Goal: Find contact information: Find contact information

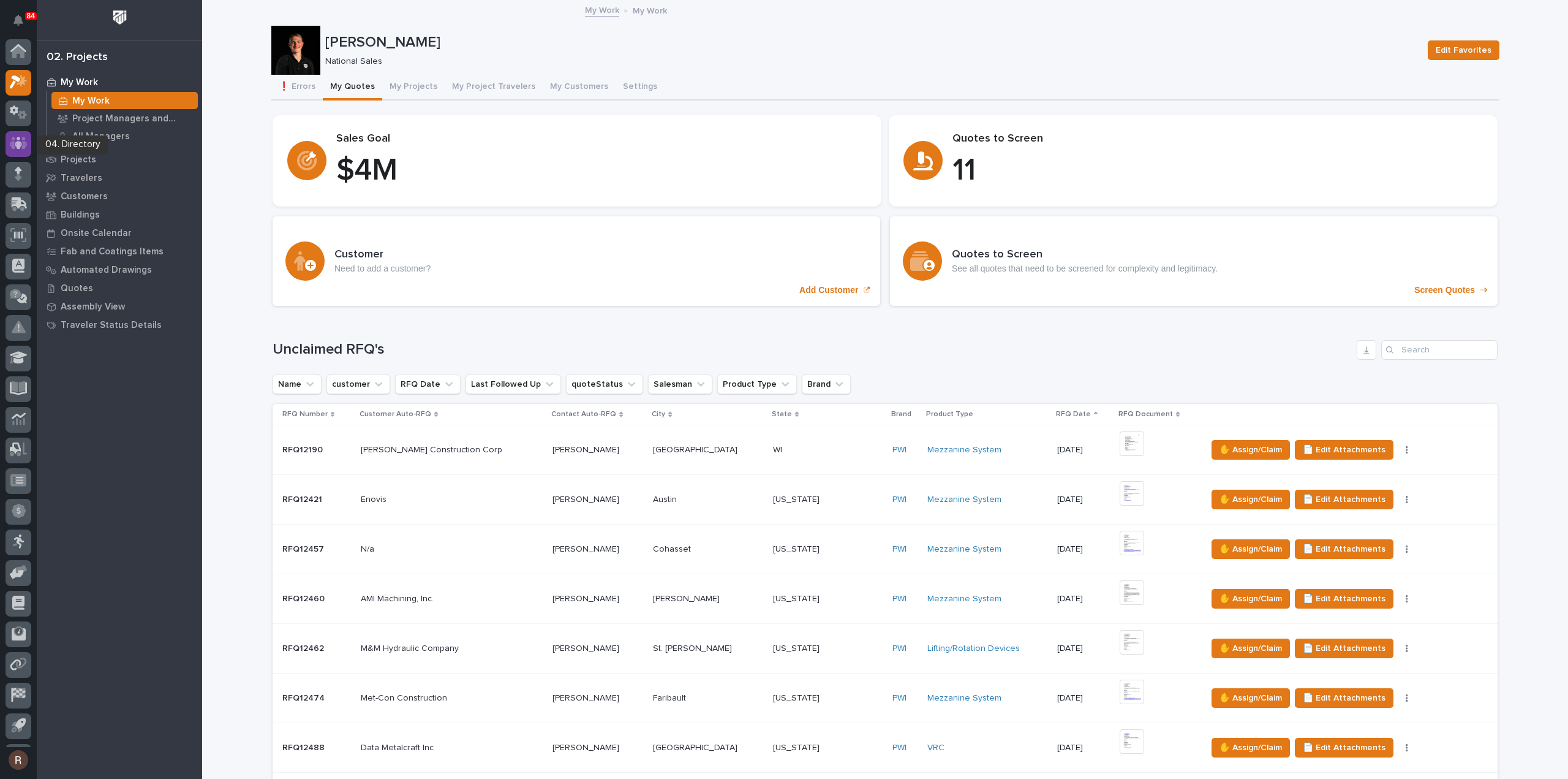
click at [15, 143] on icon at bounding box center [19, 143] width 8 height 13
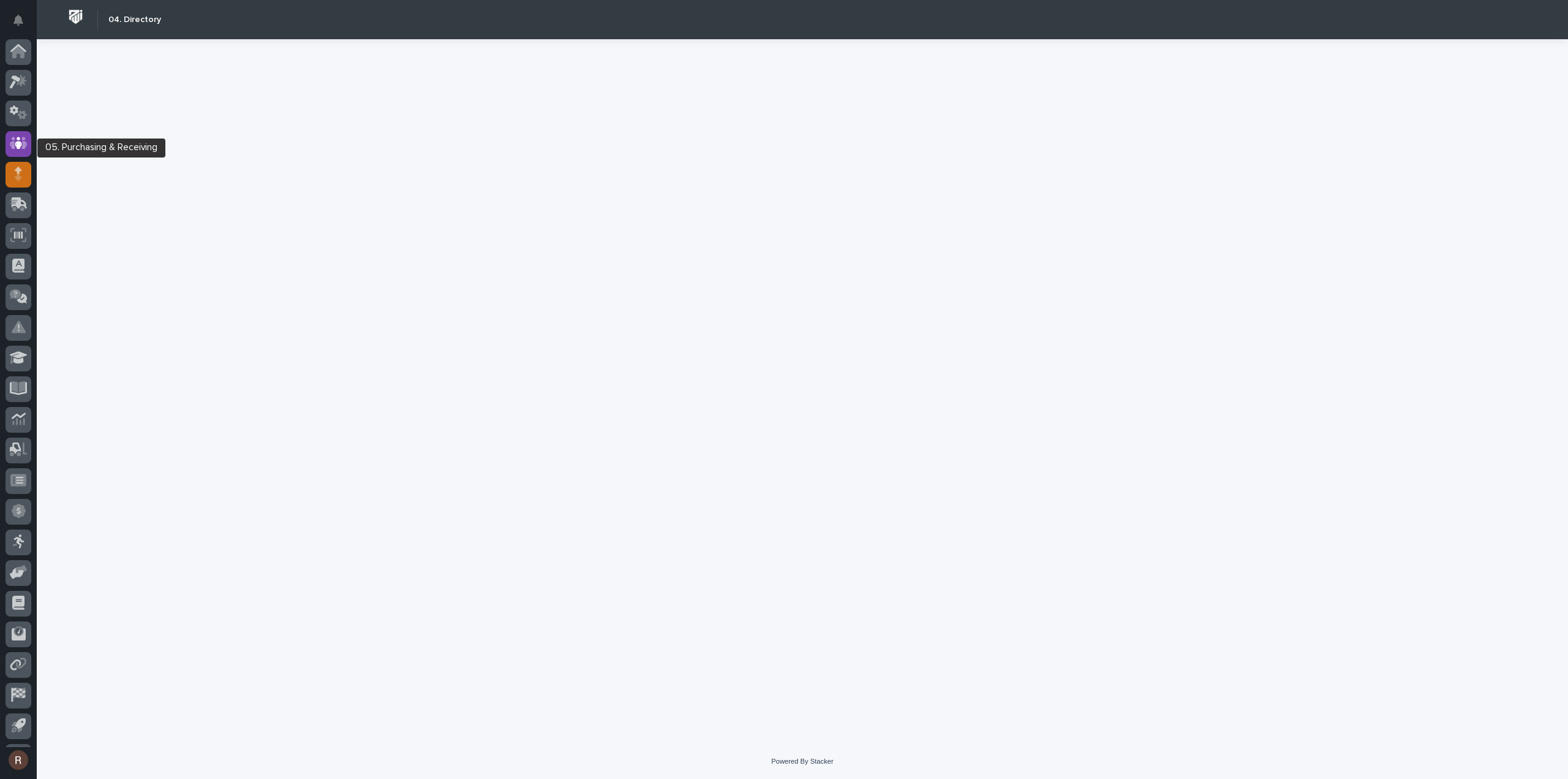
scroll to position [27, 0]
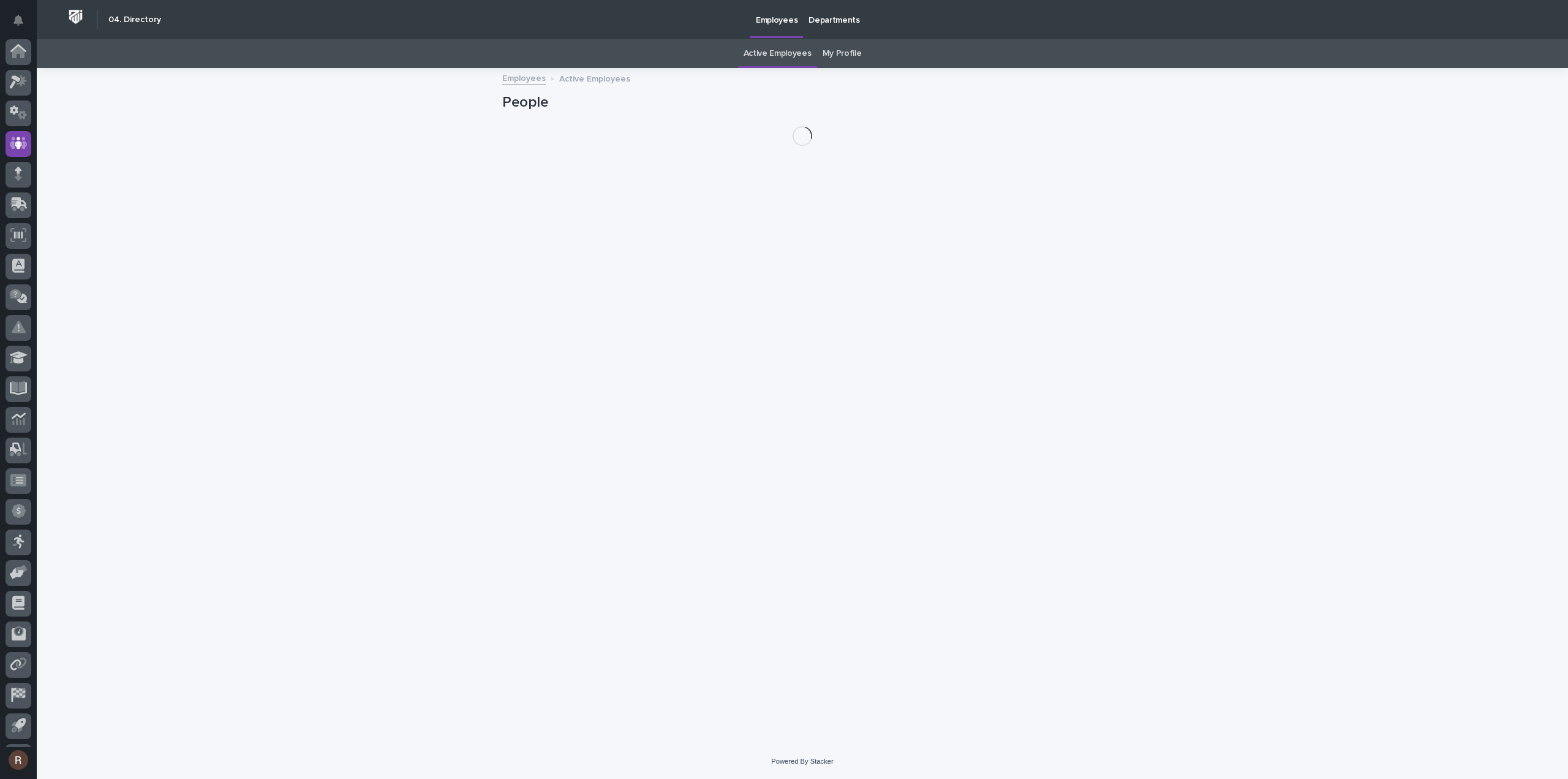
scroll to position [27, 0]
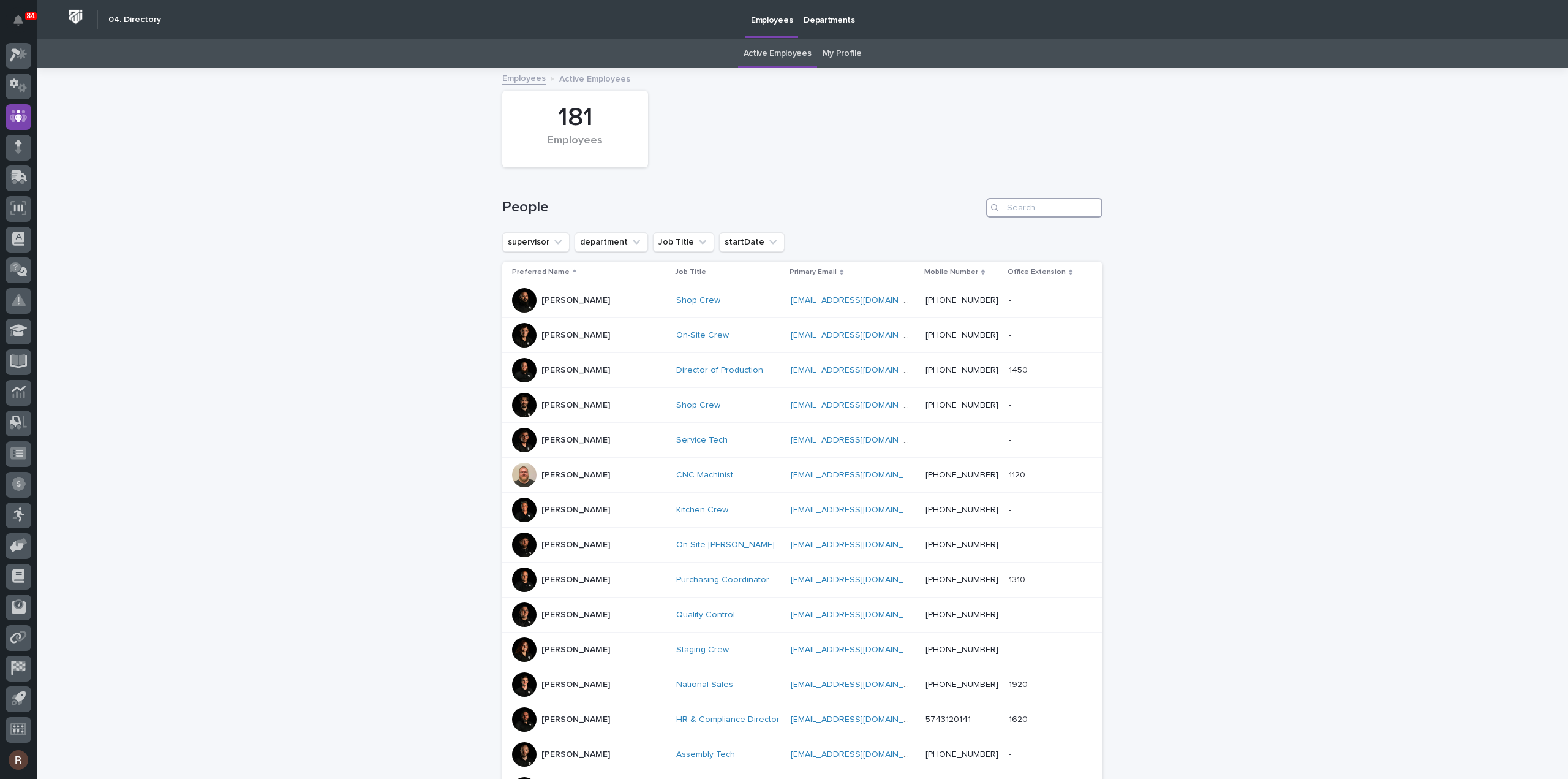
click at [1057, 206] on input "Search" at bounding box center [1044, 207] width 116 height 20
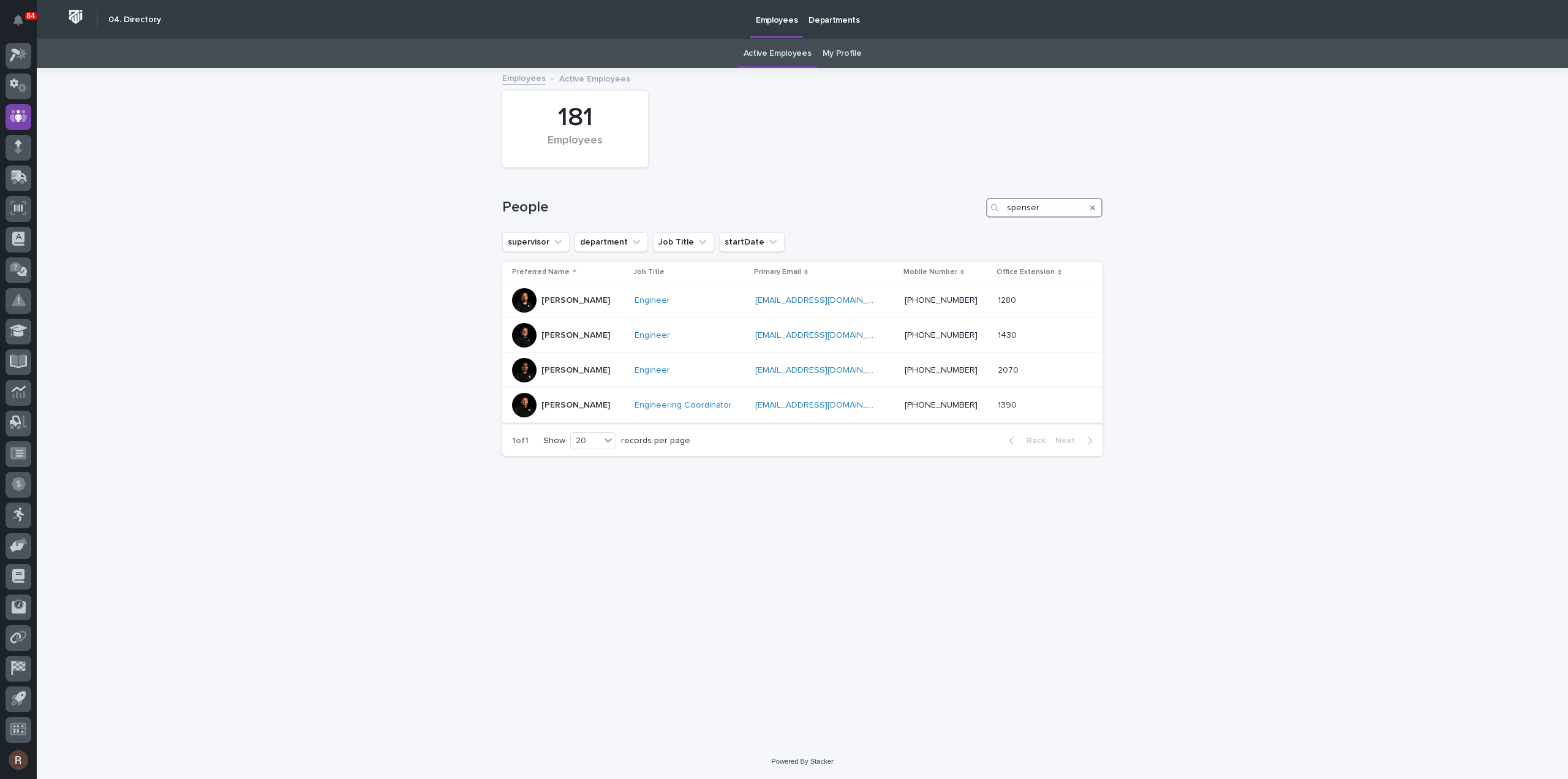
type input "spenser"
click at [612, 405] on div "[PERSON_NAME]" at bounding box center [568, 404] width 113 height 24
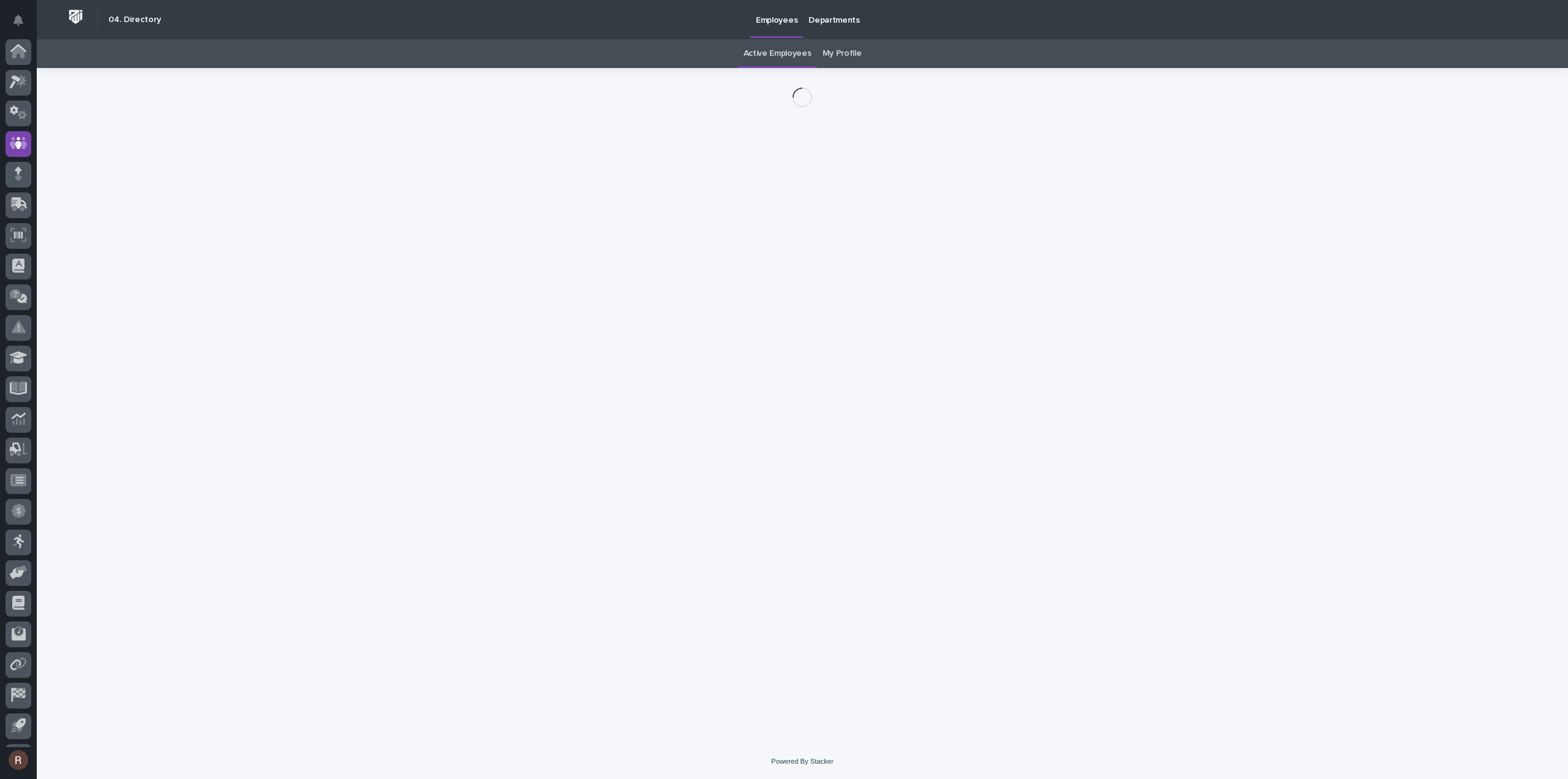
scroll to position [27, 0]
